Goal: Navigation & Orientation: Find specific page/section

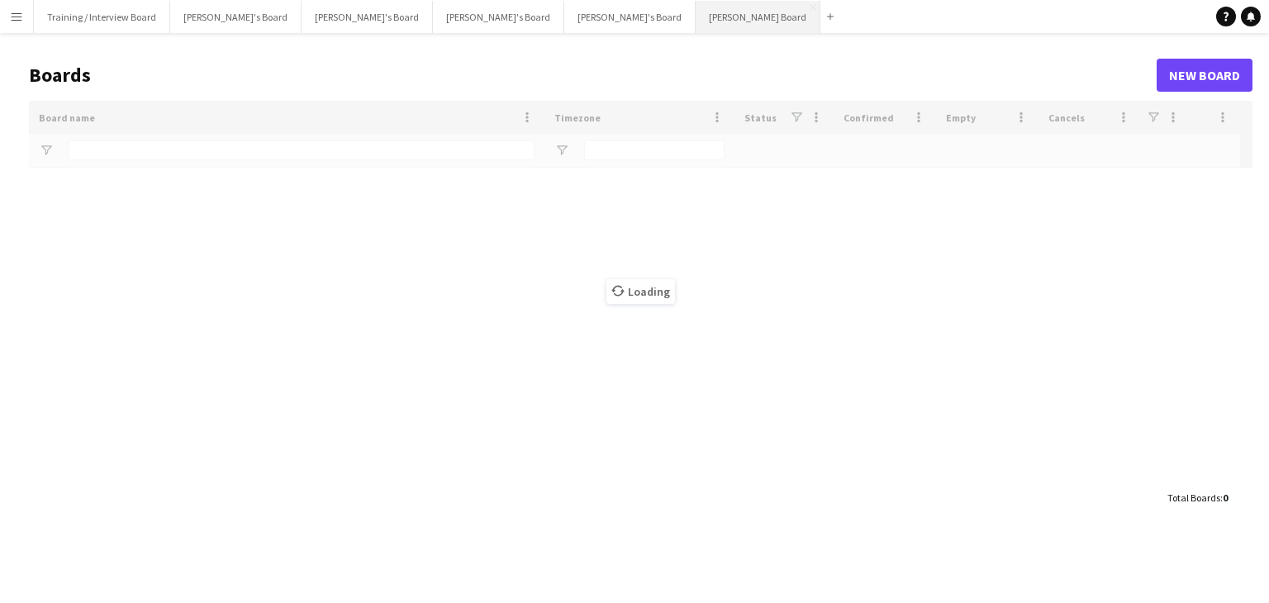
click at [696, 16] on button "[PERSON_NAME] Board Close" at bounding box center [758, 17] width 125 height 32
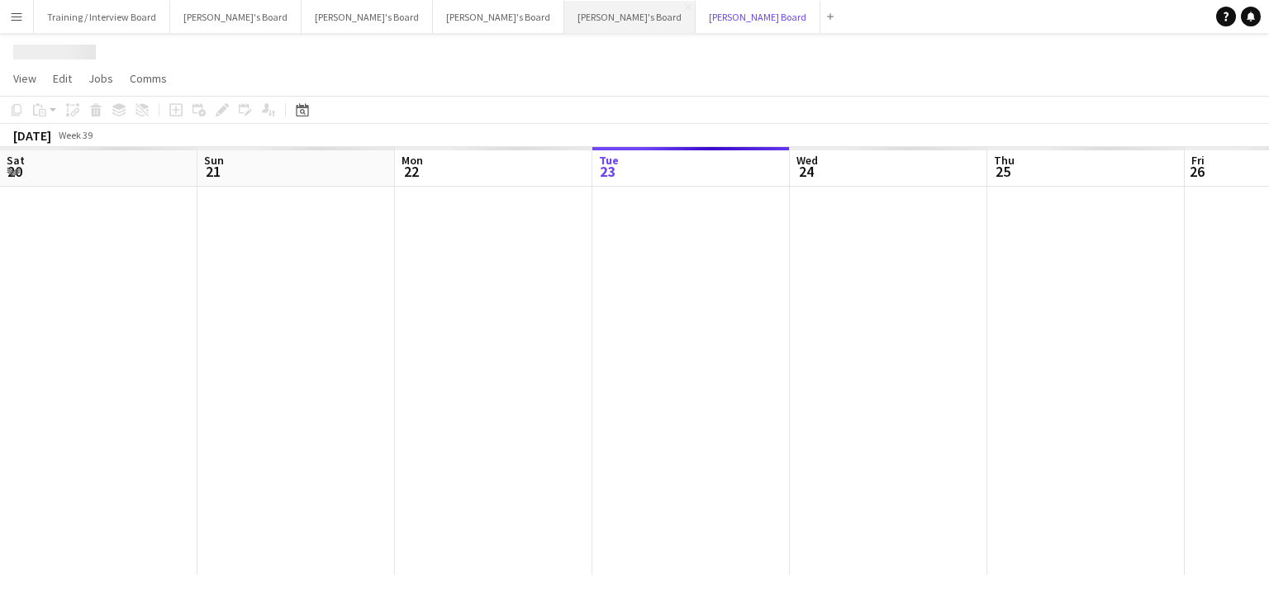
scroll to position [0, 395]
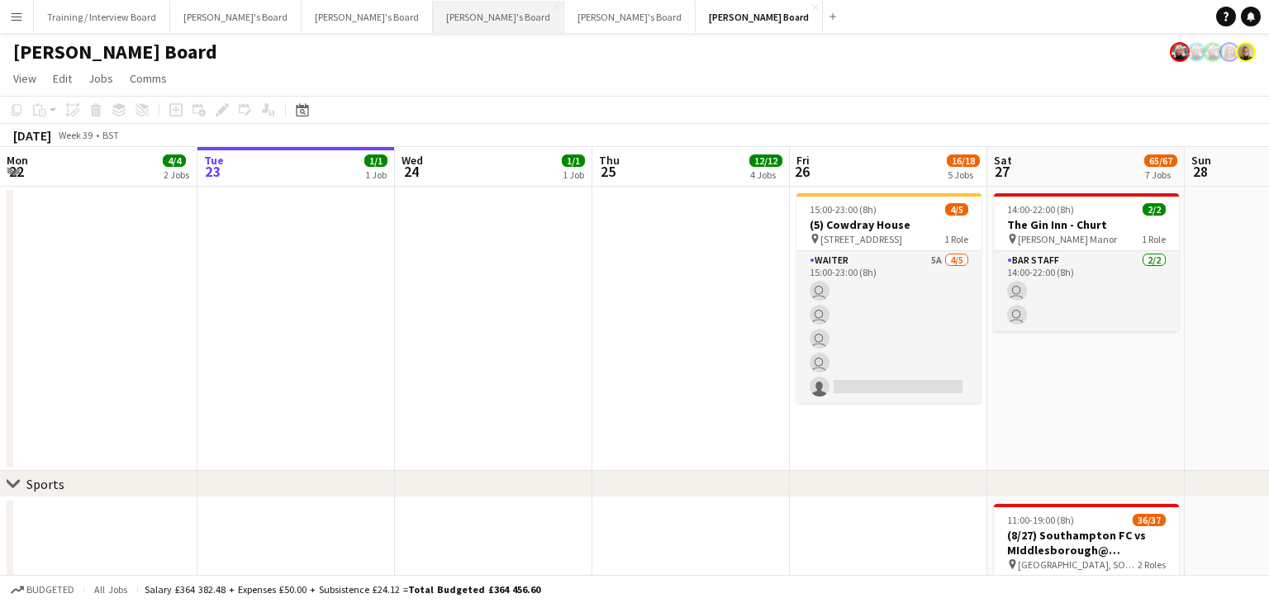
click at [433, 17] on button "[PERSON_NAME]'s Board Close" at bounding box center [498, 17] width 131 height 32
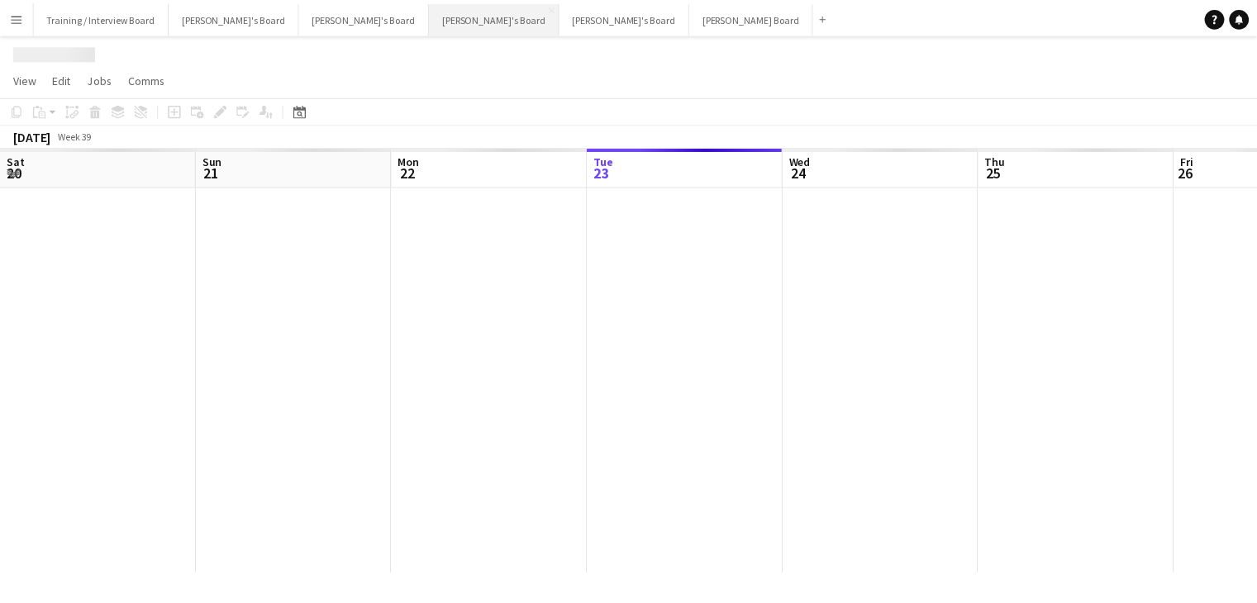
scroll to position [0, 395]
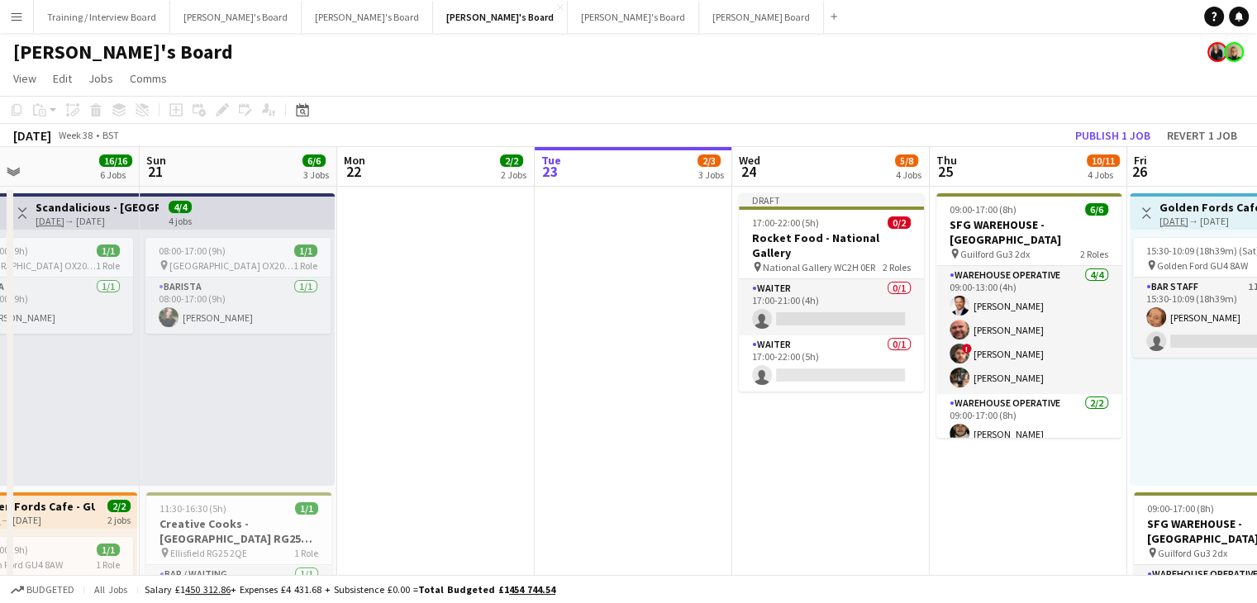
drag, startPoint x: 274, startPoint y: 171, endPoint x: 611, endPoint y: 192, distance: 337.8
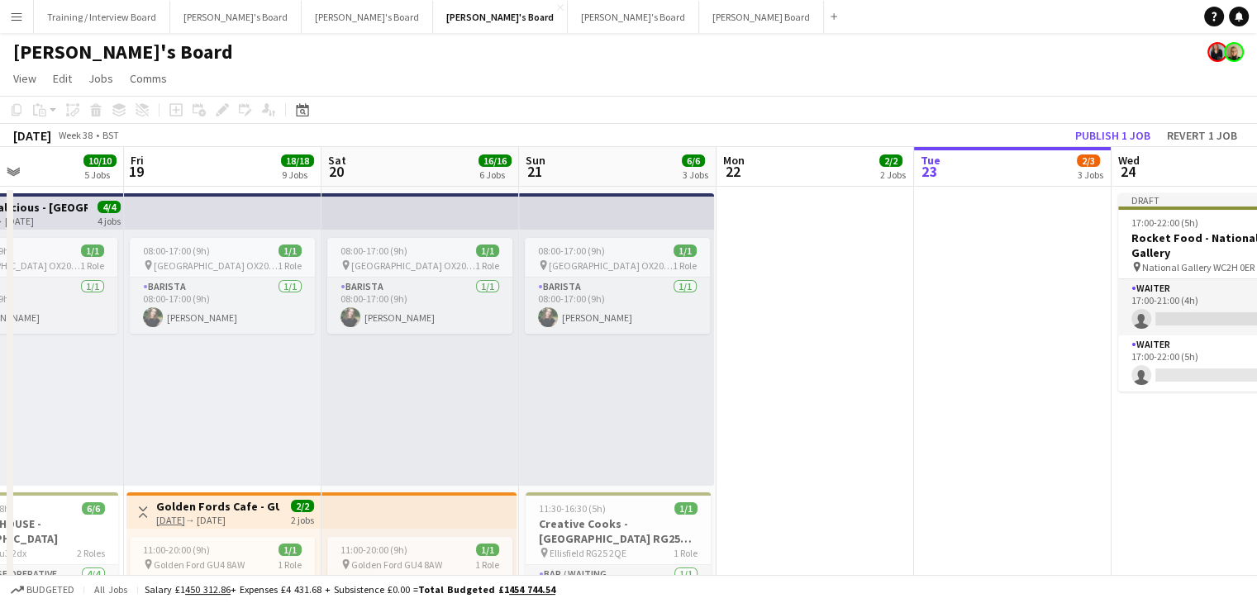
drag, startPoint x: 403, startPoint y: 180, endPoint x: 761, endPoint y: 183, distance: 357.9
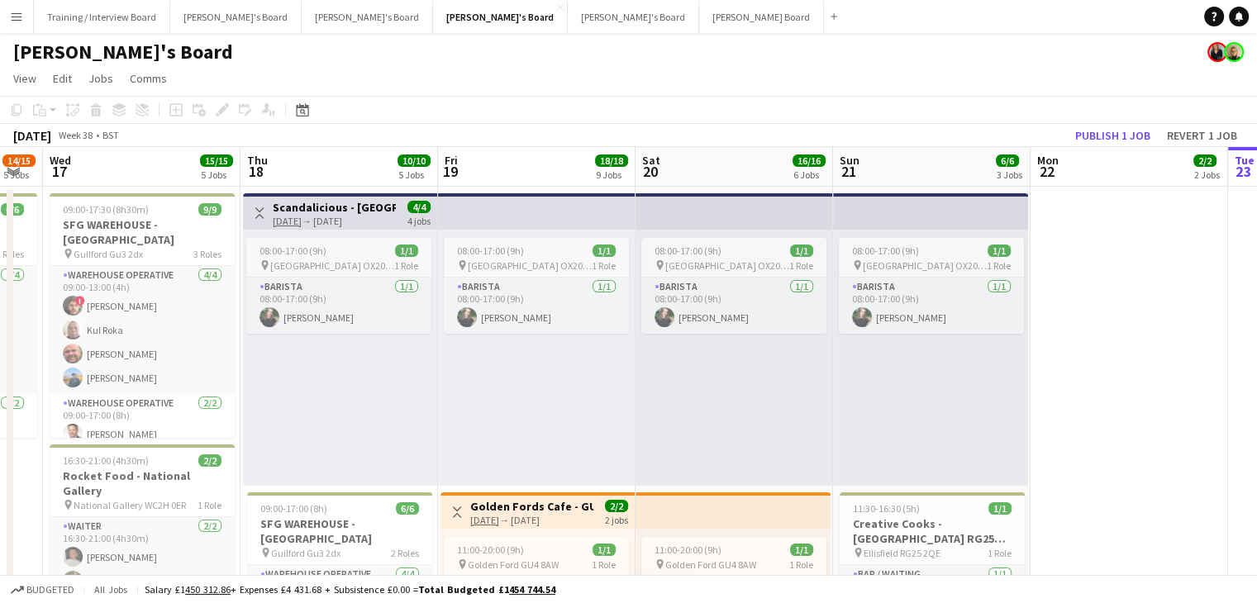
scroll to position [0, 517]
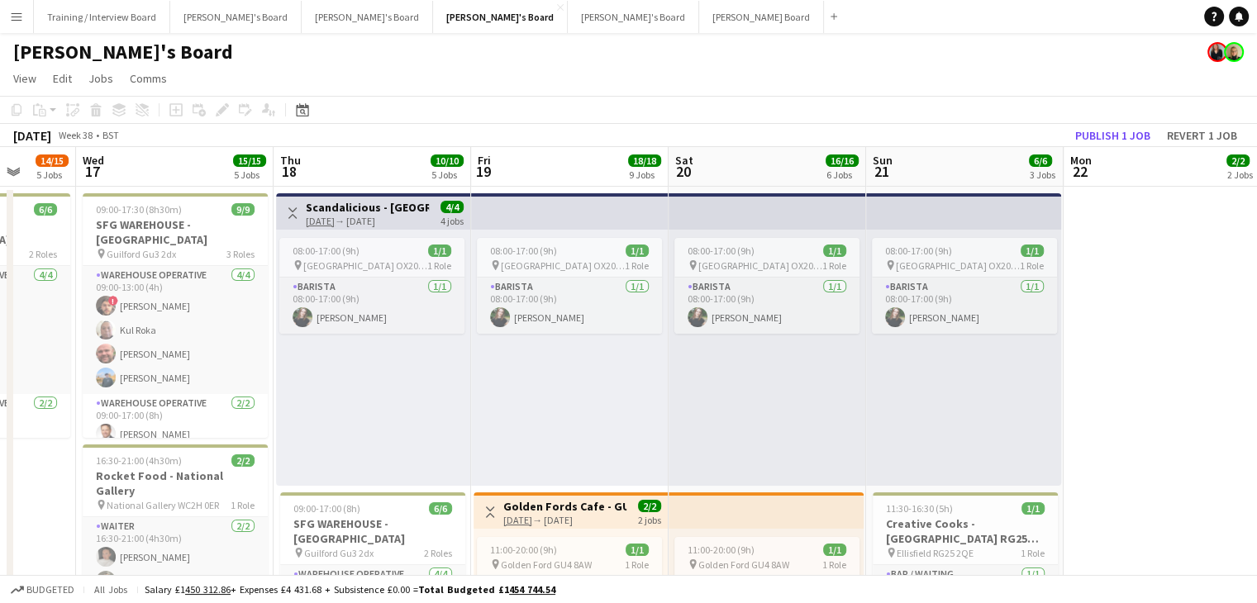
drag, startPoint x: 393, startPoint y: 178, endPoint x: 741, endPoint y: 185, distance: 347.2
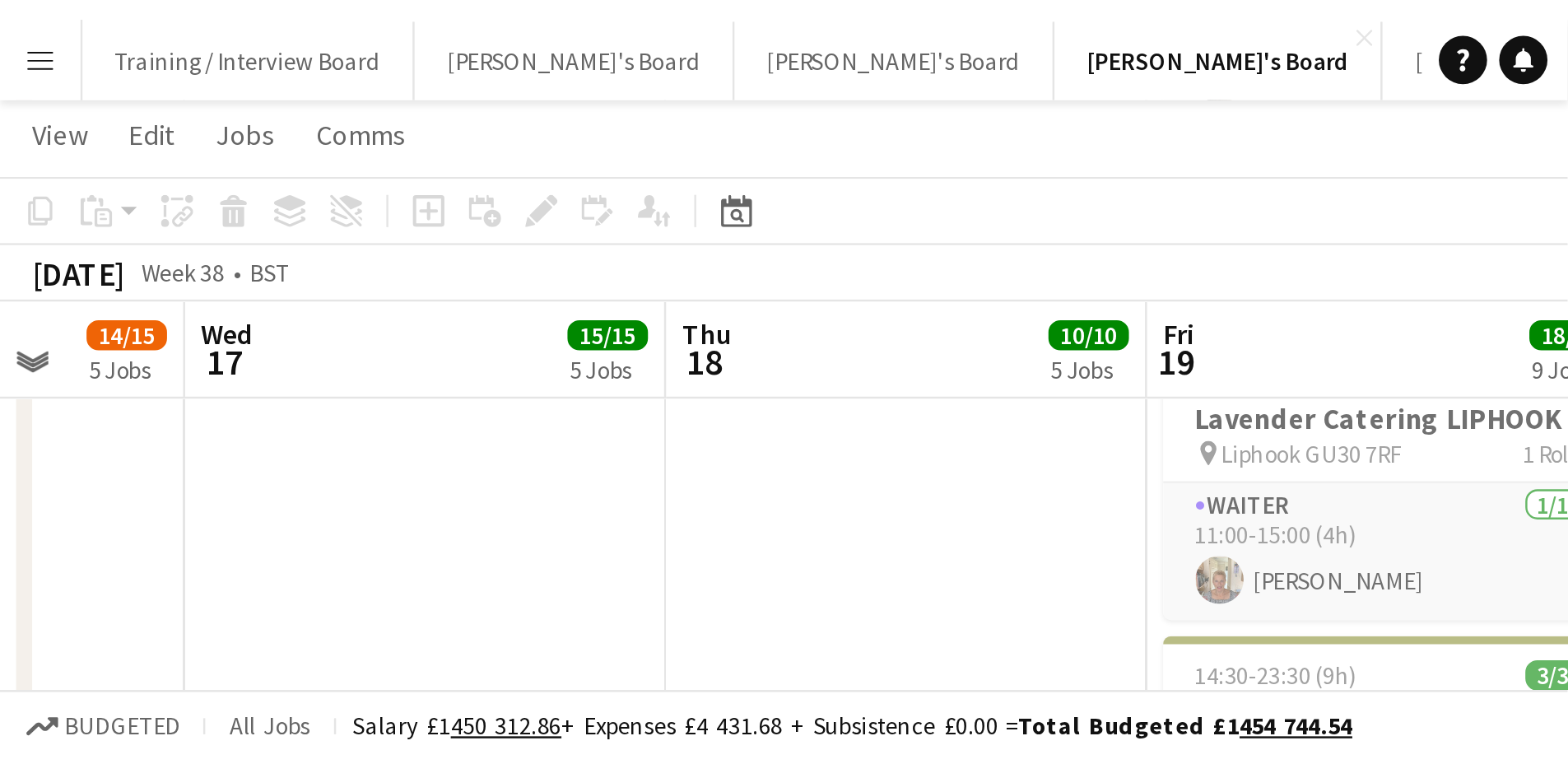
scroll to position [0, 515]
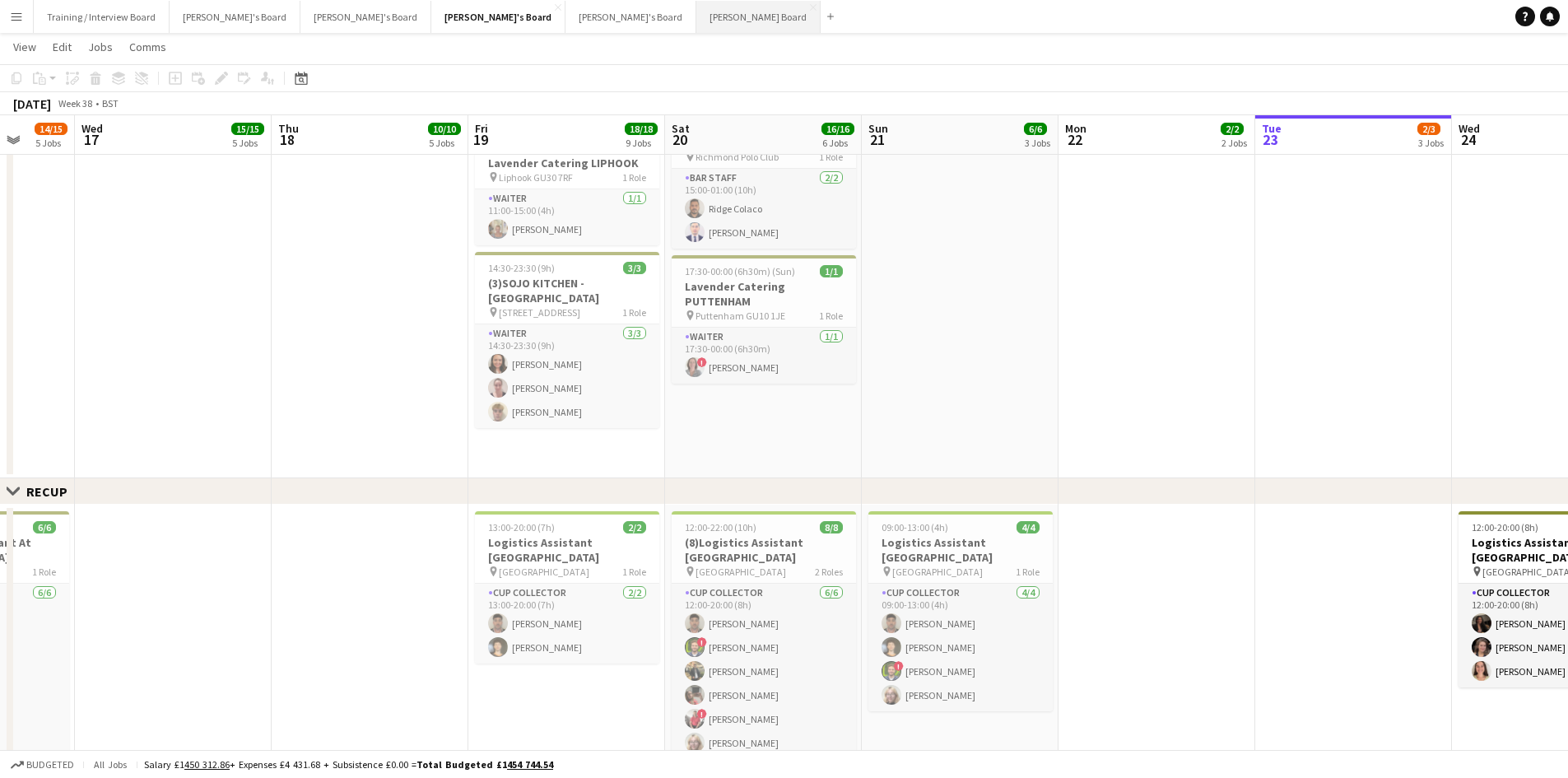
click at [696, 17] on button "[PERSON_NAME] Board Close" at bounding box center [758, 17] width 125 height 32
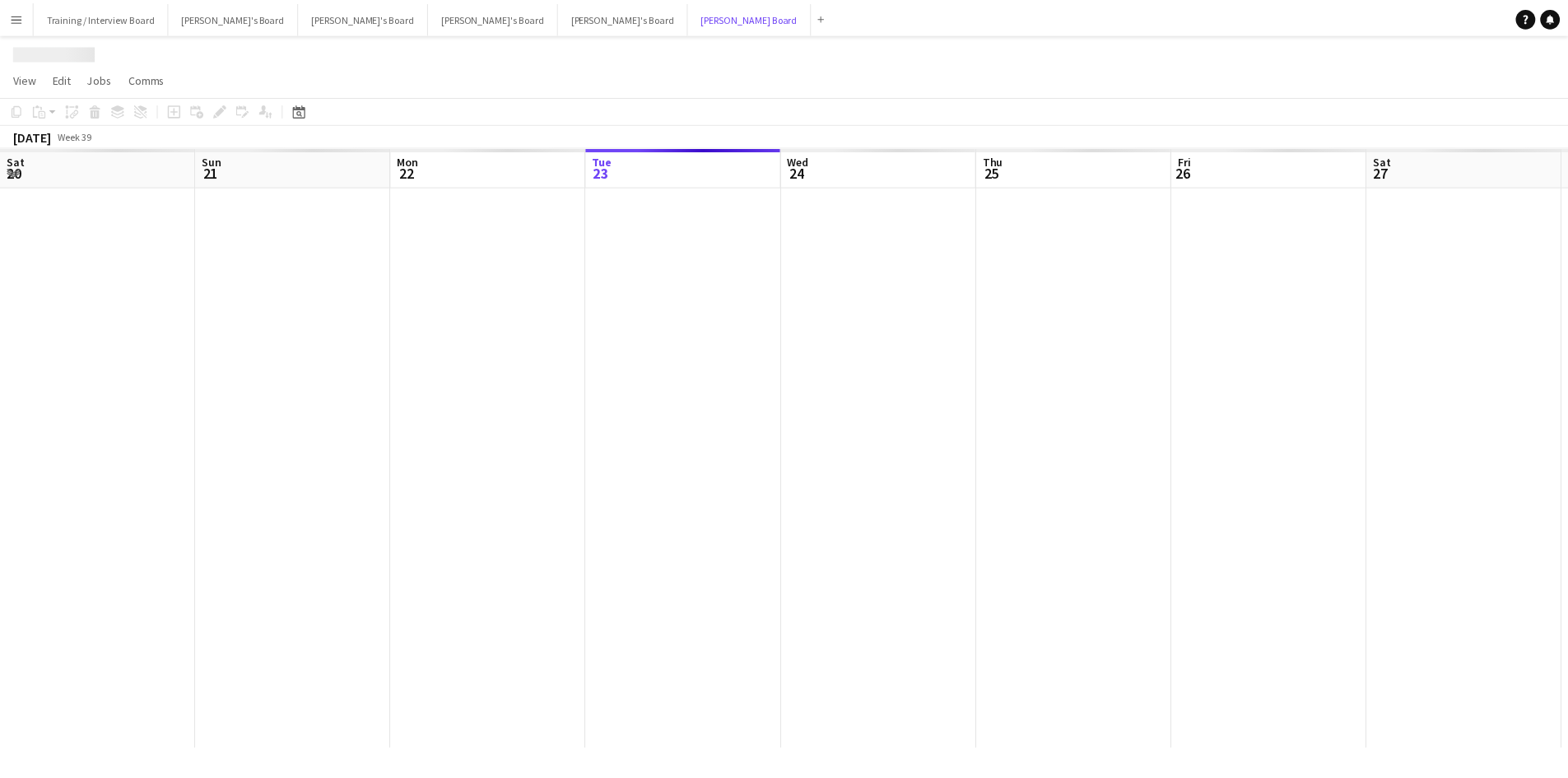
scroll to position [0, 393]
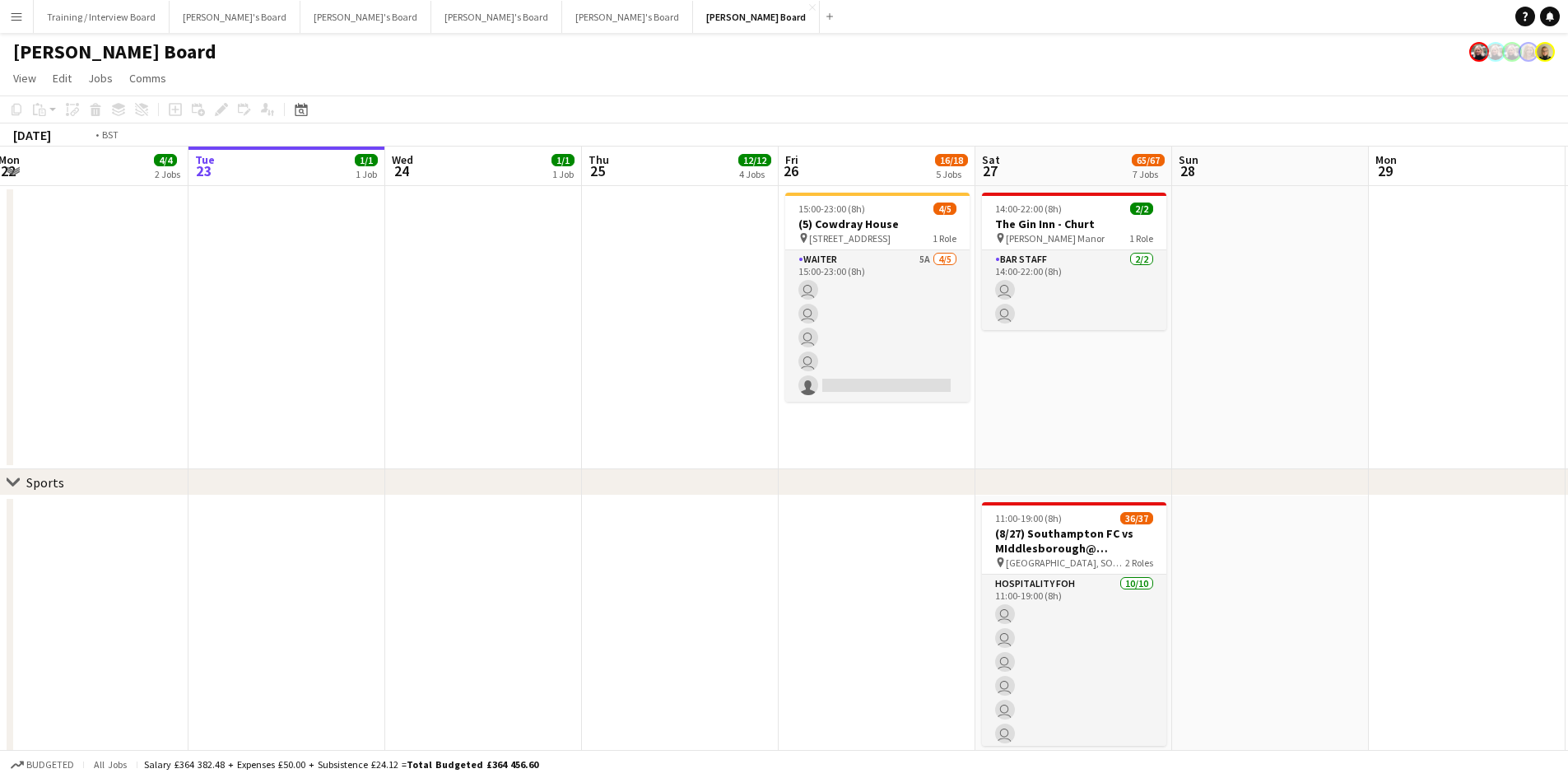
drag, startPoint x: 126, startPoint y: 175, endPoint x: 518, endPoint y: 167, distance: 392.1
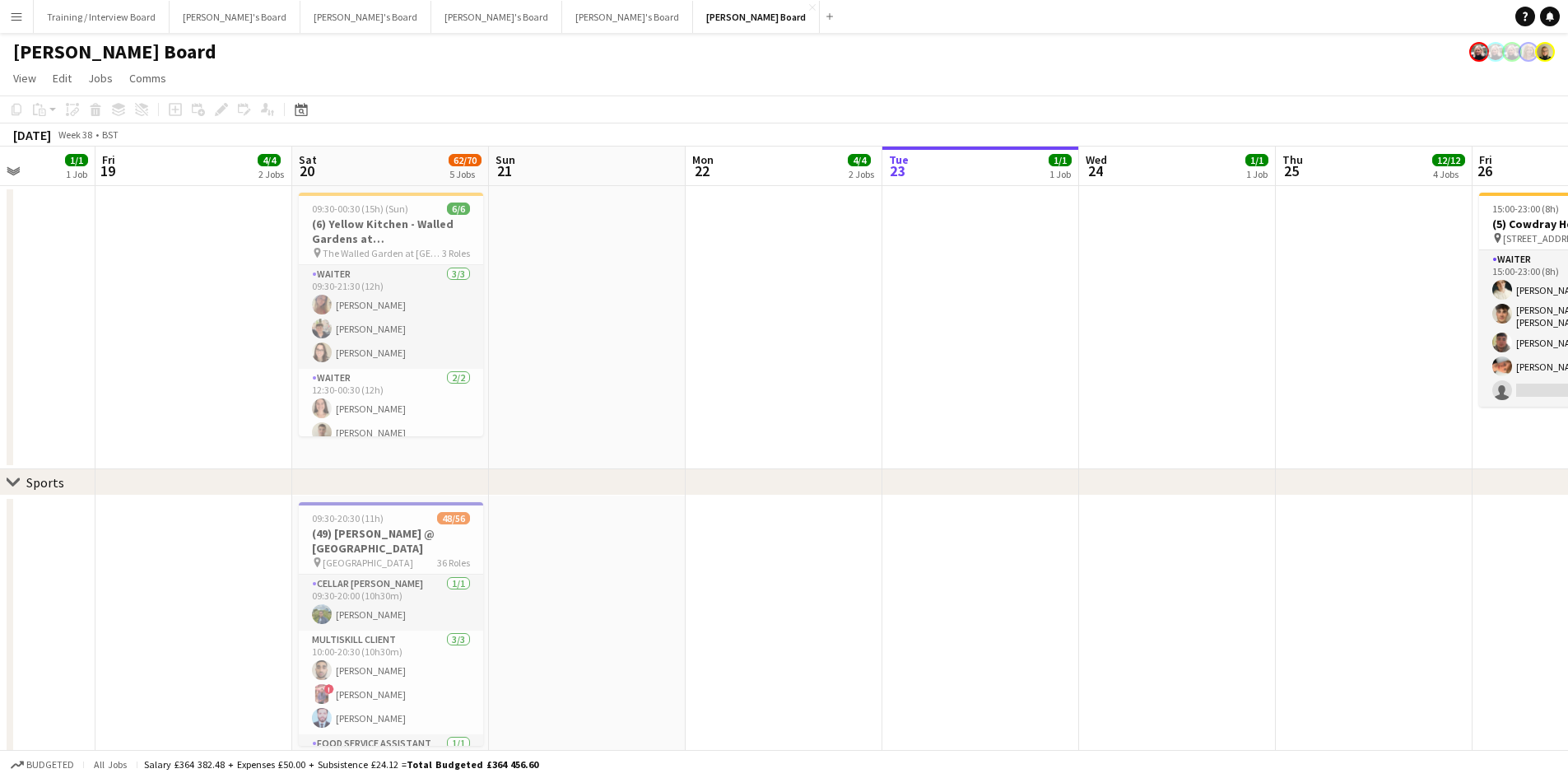
scroll to position [0, 408]
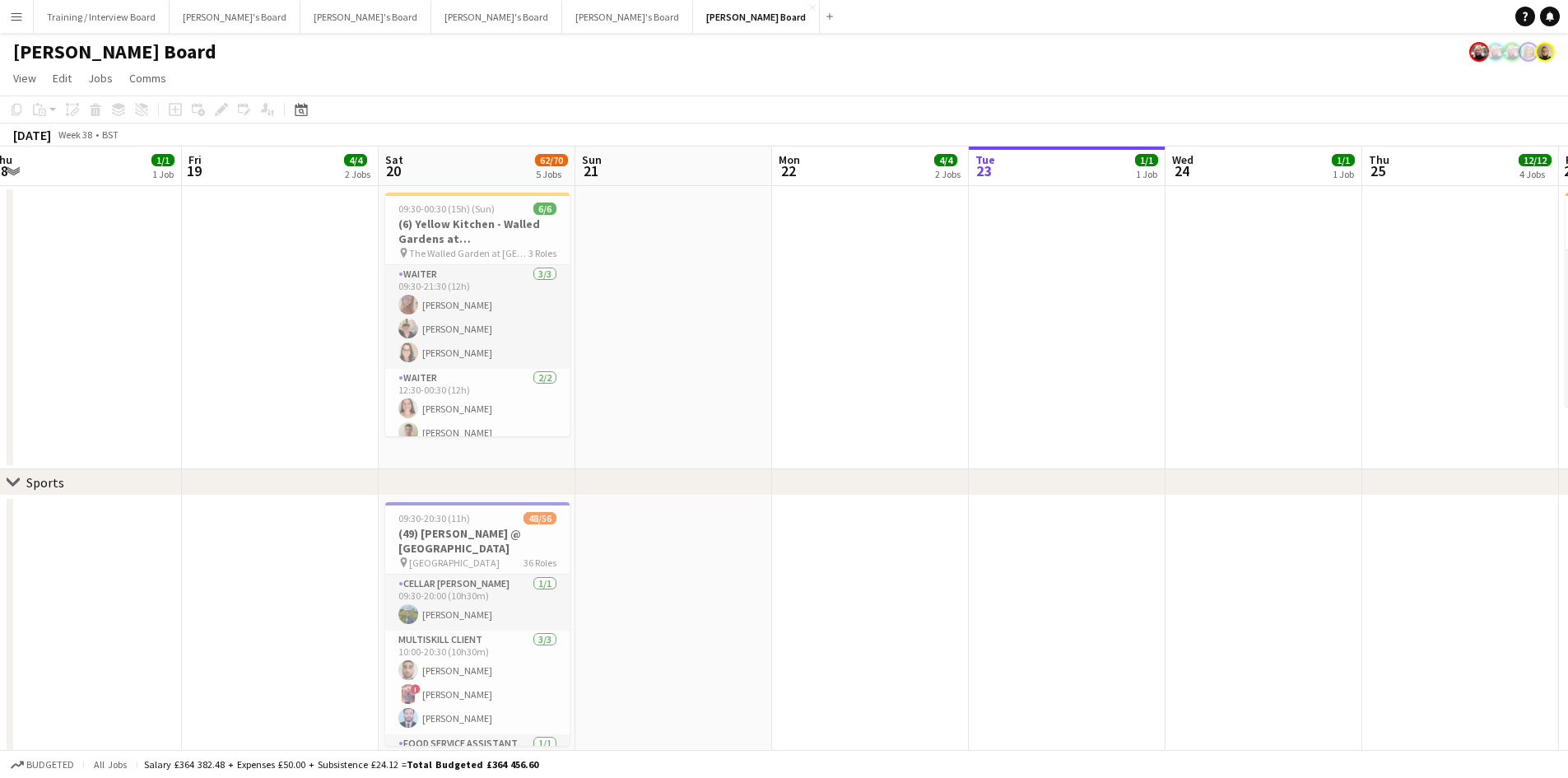
drag, startPoint x: 233, startPoint y: 174, endPoint x: 496, endPoint y: 165, distance: 263.2
